Goal: Ask a question

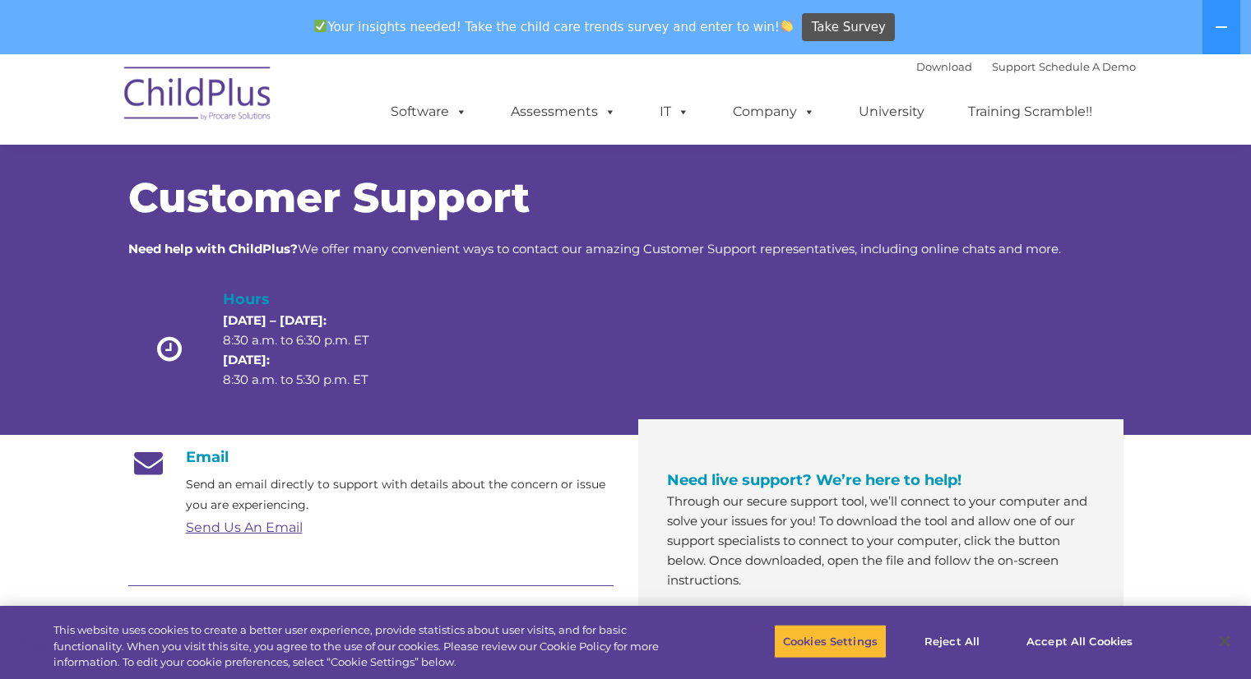
scroll to position [788, 0]
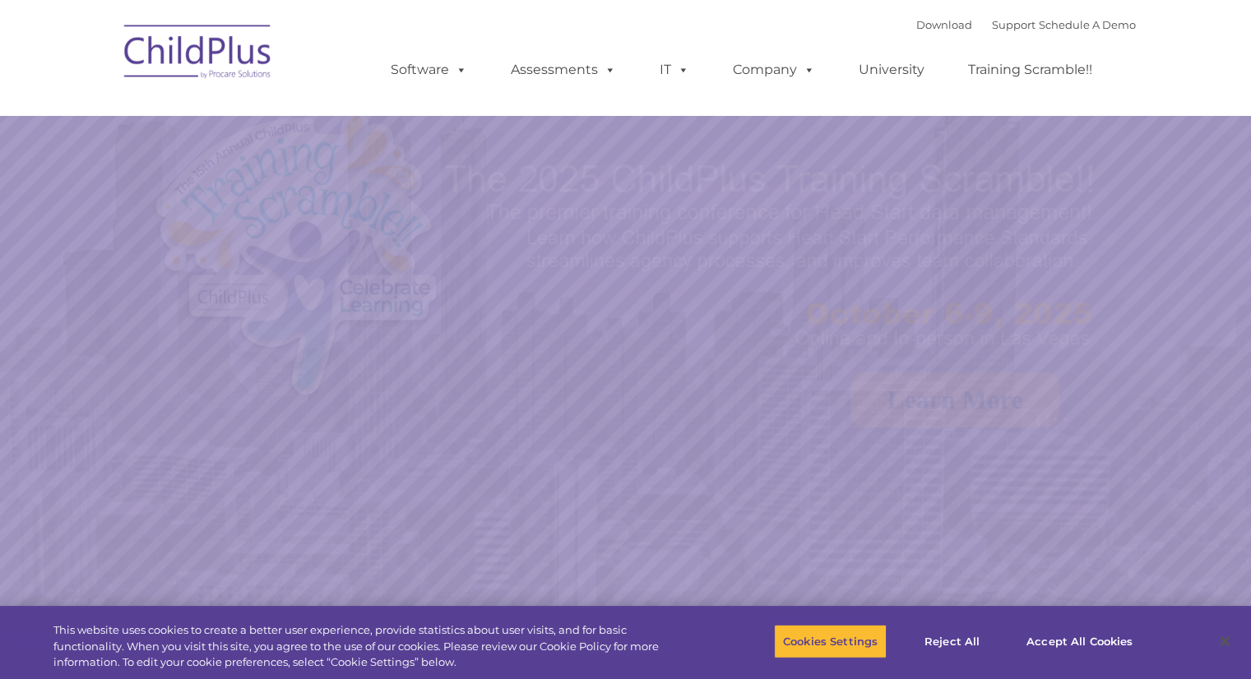
select select "MEDIUM"
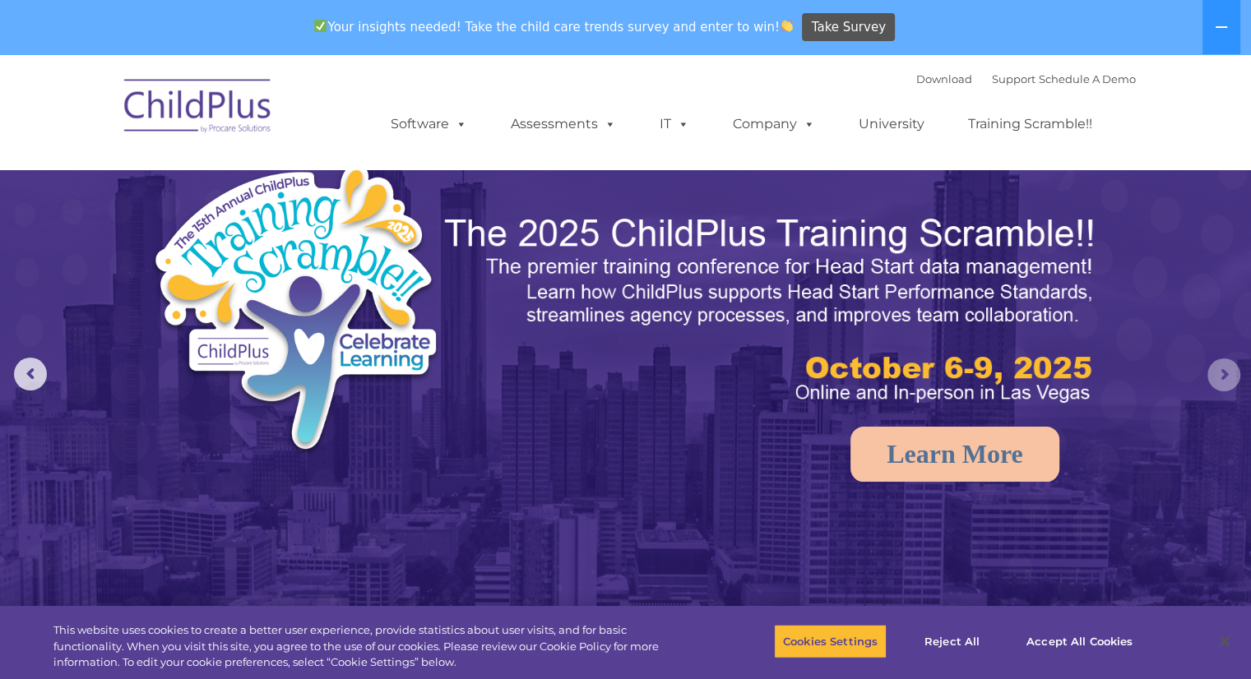
click at [1217, 378] on rs-arrow at bounding box center [1224, 375] width 33 height 33
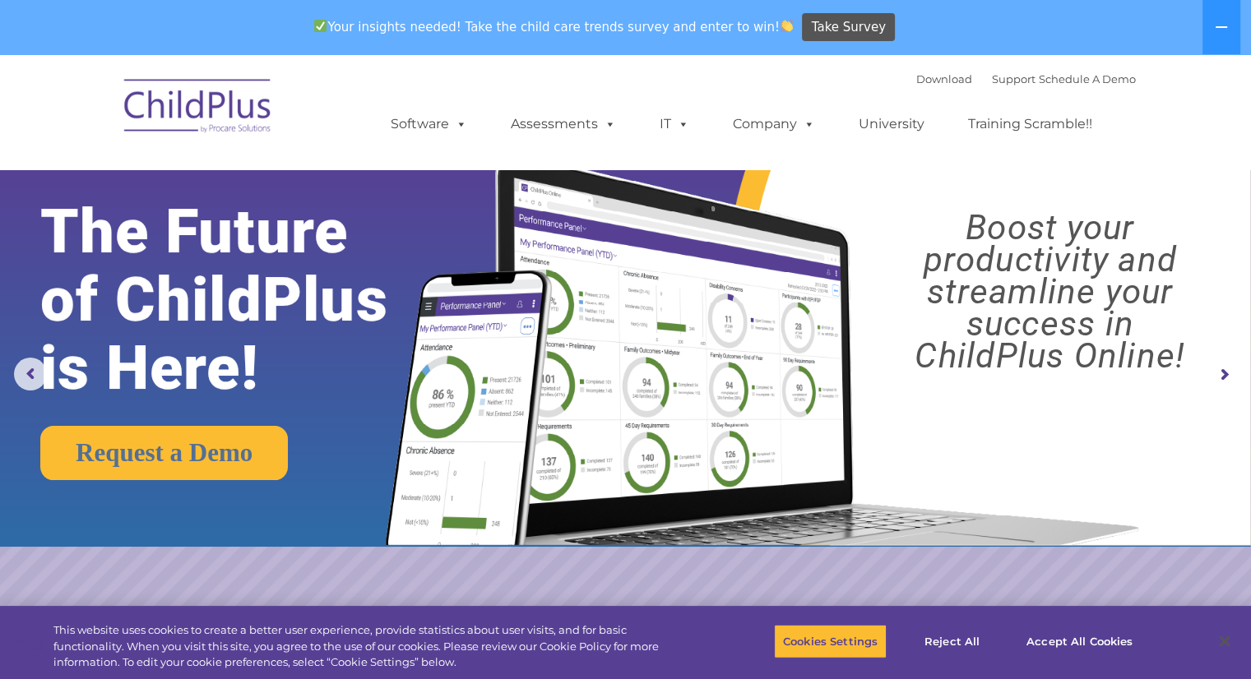
click at [1229, 376] on rs-arrow at bounding box center [1224, 375] width 33 height 33
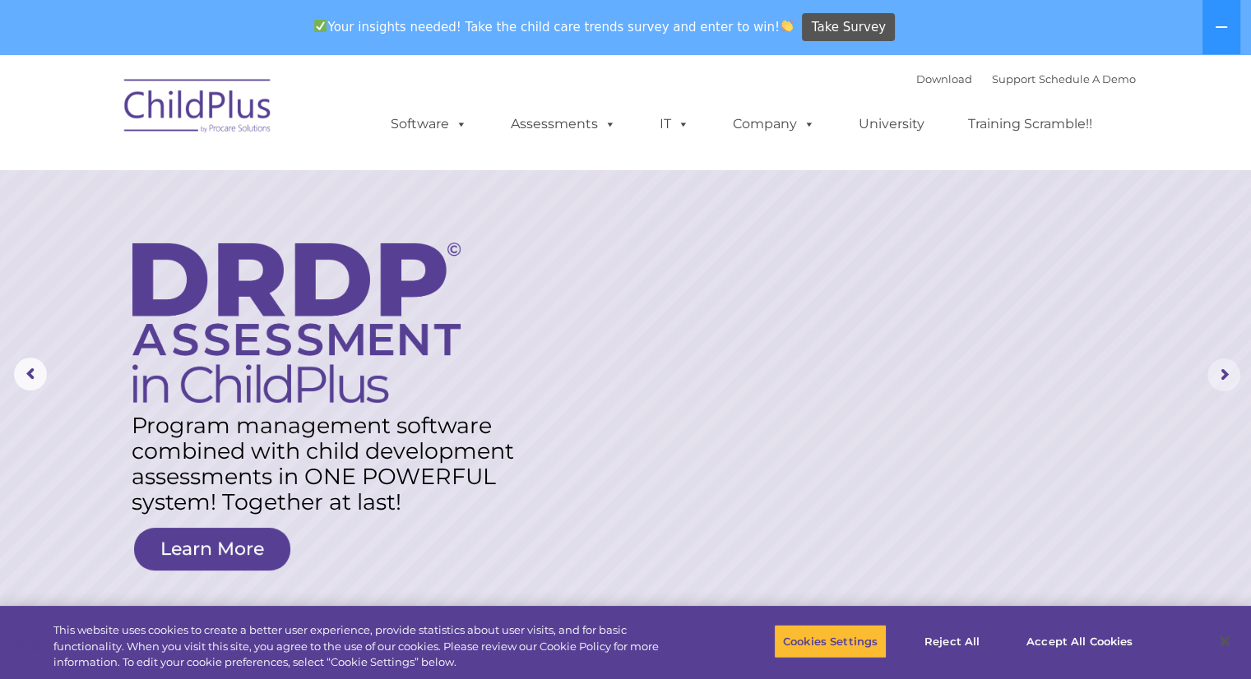
click at [1222, 366] on rs-arrow at bounding box center [1224, 375] width 33 height 33
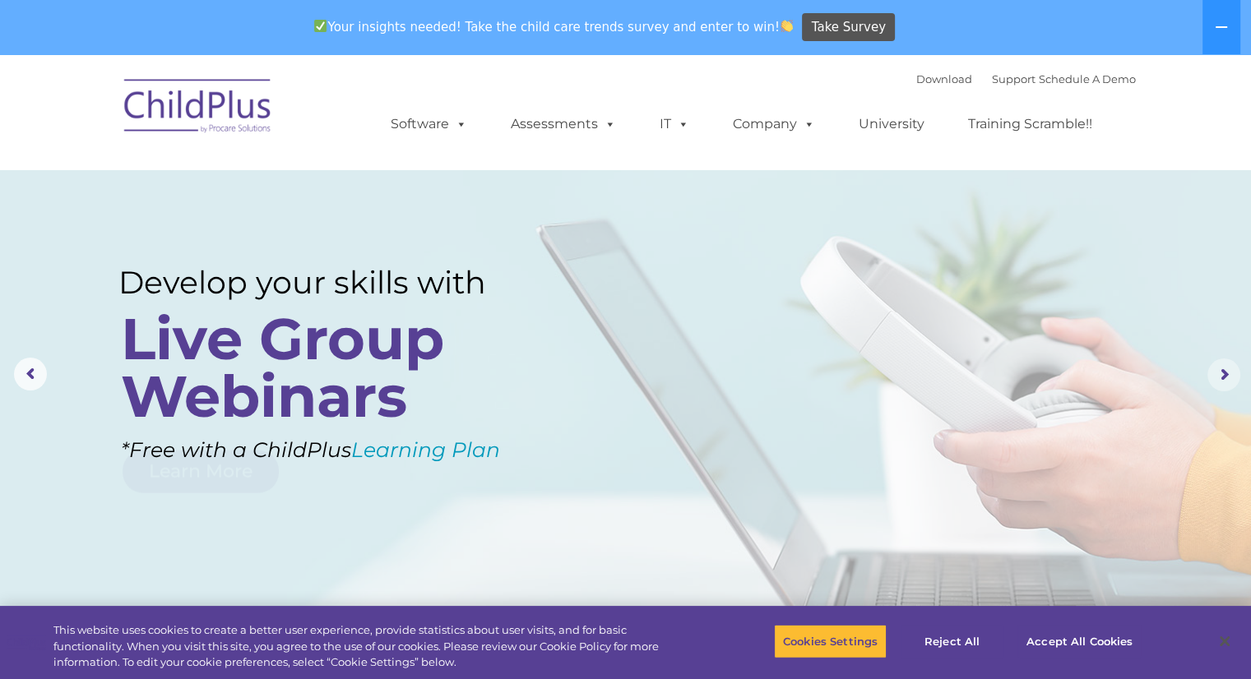
click at [1221, 364] on rs-arrow at bounding box center [1224, 375] width 33 height 33
